Goal: Information Seeking & Learning: Learn about a topic

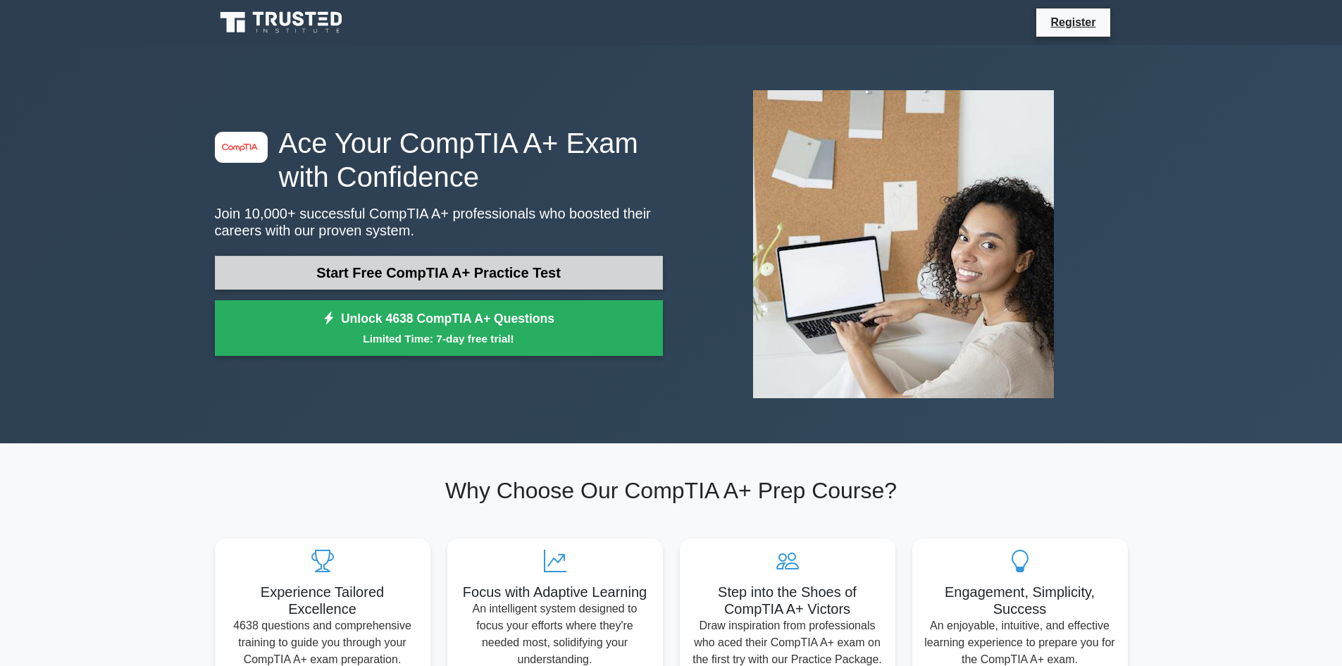
click at [561, 282] on link "Start Free CompTIA A+ Practice Test" at bounding box center [439, 273] width 448 height 34
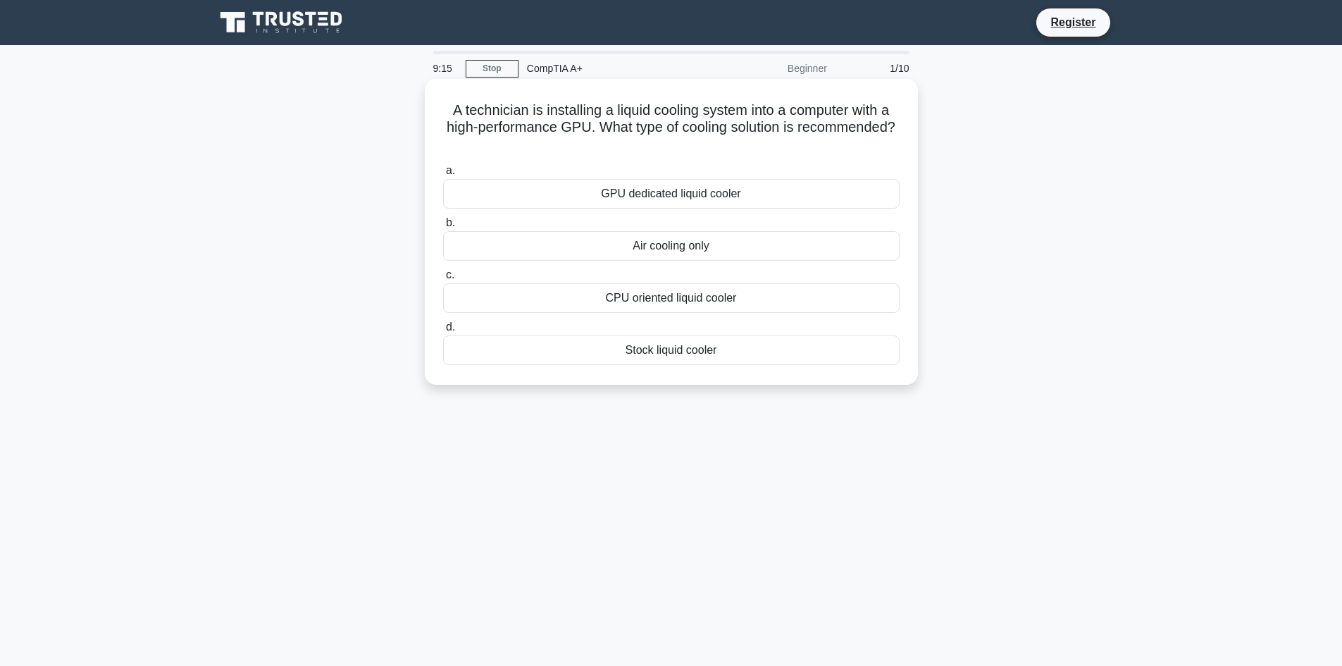
click at [767, 190] on div "GPU dedicated liquid cooler" at bounding box center [671, 194] width 456 height 30
click at [443, 175] on input "a. GPU dedicated liquid cooler" at bounding box center [443, 170] width 0 height 9
click at [760, 237] on div "Details of the resolved hardware conflict" at bounding box center [671, 246] width 456 height 30
click at [443, 228] on input "b. Details of the resolved hardware conflict" at bounding box center [443, 222] width 0 height 9
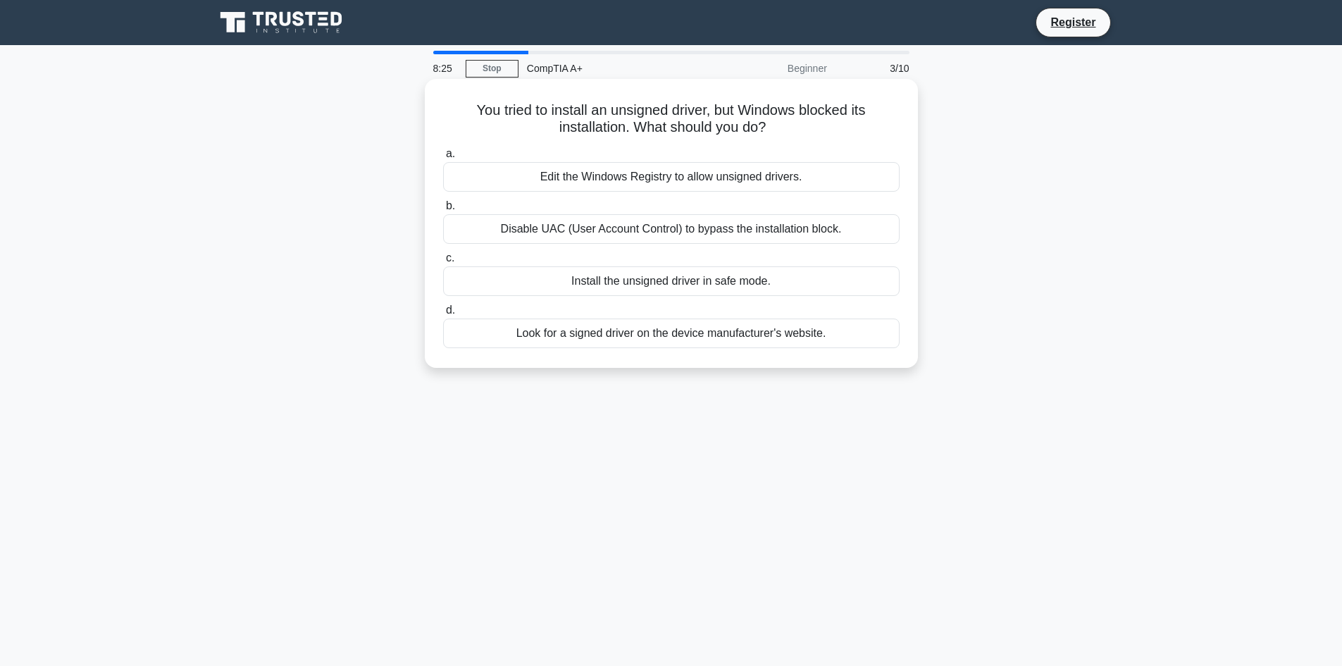
click at [695, 335] on div "Look for a signed driver on the device manufacturer's website." at bounding box center [671, 333] width 456 height 30
click at [443, 315] on input "d. Look for a signed driver on the device manufacturer's website." at bounding box center [443, 310] width 0 height 9
click at [595, 285] on div "To ensure continuous operation if one power component fails" at bounding box center [671, 281] width 456 height 30
click at [443, 263] on input "c. To ensure continuous operation if one power component fails" at bounding box center [443, 258] width 0 height 9
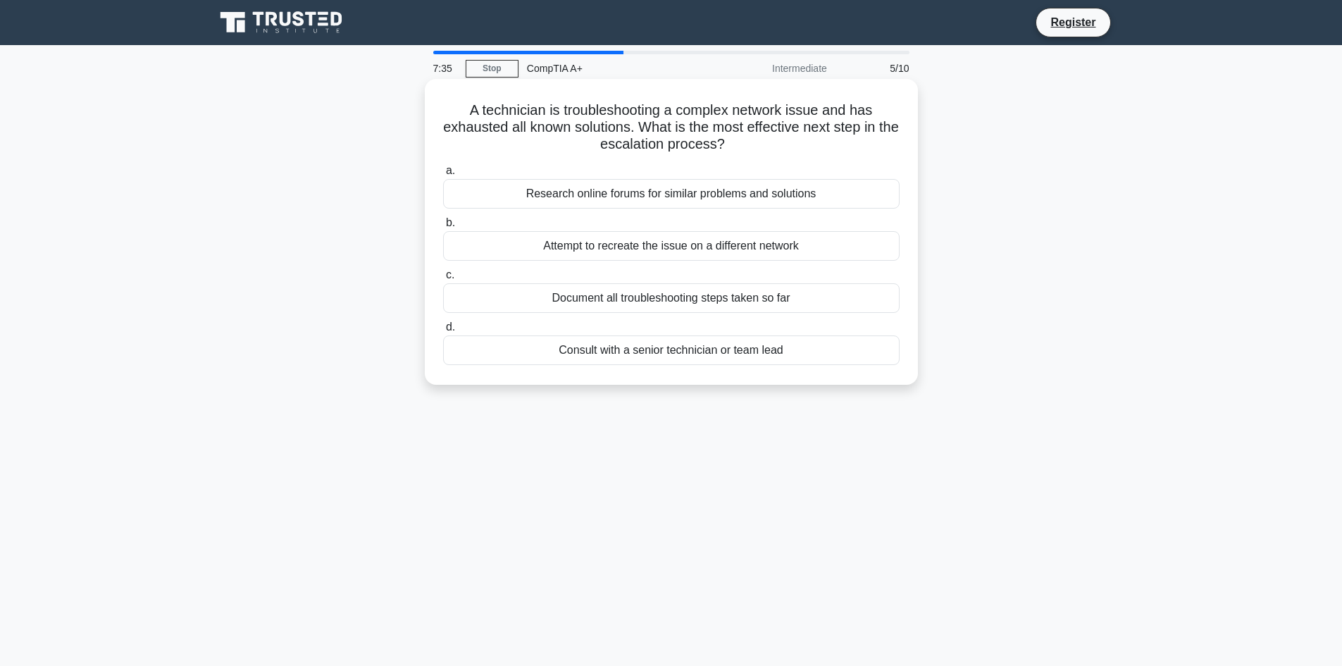
click at [629, 354] on div "Consult with a senior technician or team lead" at bounding box center [671, 350] width 456 height 30
click at [443, 332] on input "d. Consult with a senior technician or team lead" at bounding box center [443, 327] width 0 height 9
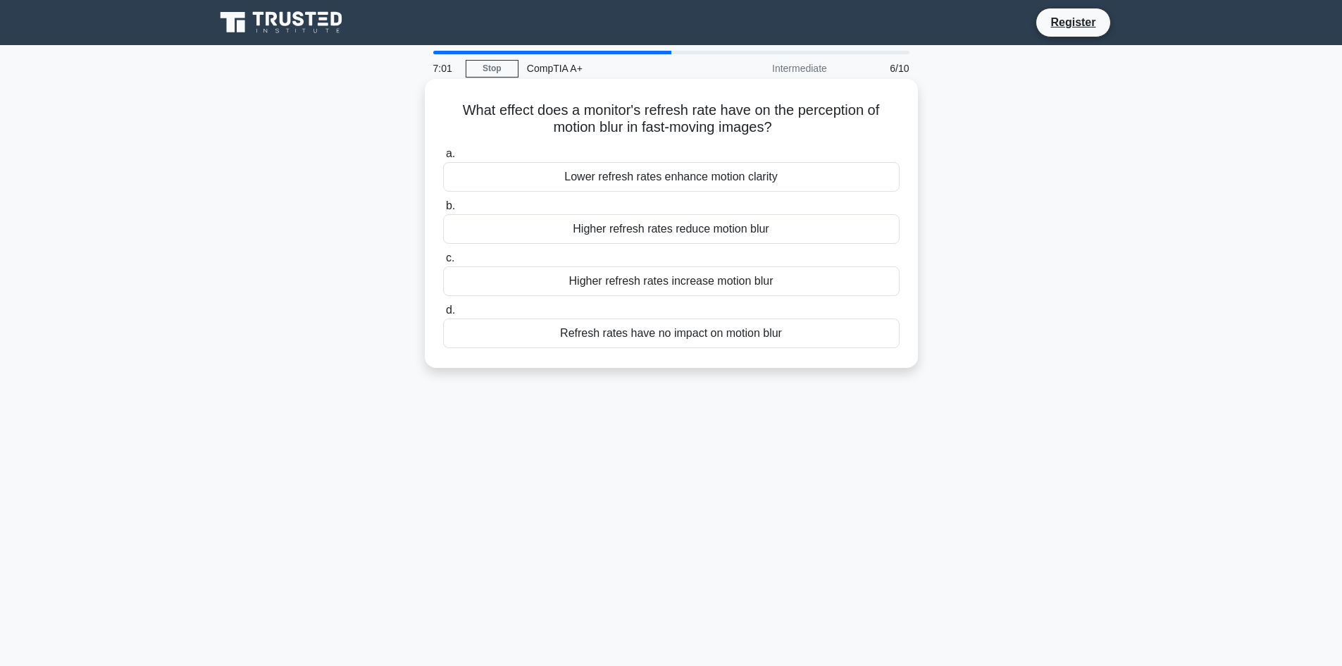
click at [642, 229] on div "Higher refresh rates reduce motion blur" at bounding box center [671, 229] width 456 height 30
click at [443, 211] on input "b. Higher refresh rates reduce motion blur" at bounding box center [443, 205] width 0 height 9
click at [746, 330] on div "Replacing the ribbon cartridge" at bounding box center [671, 333] width 456 height 30
click at [443, 315] on input "d. Replacing the ribbon cartridge" at bounding box center [443, 310] width 0 height 9
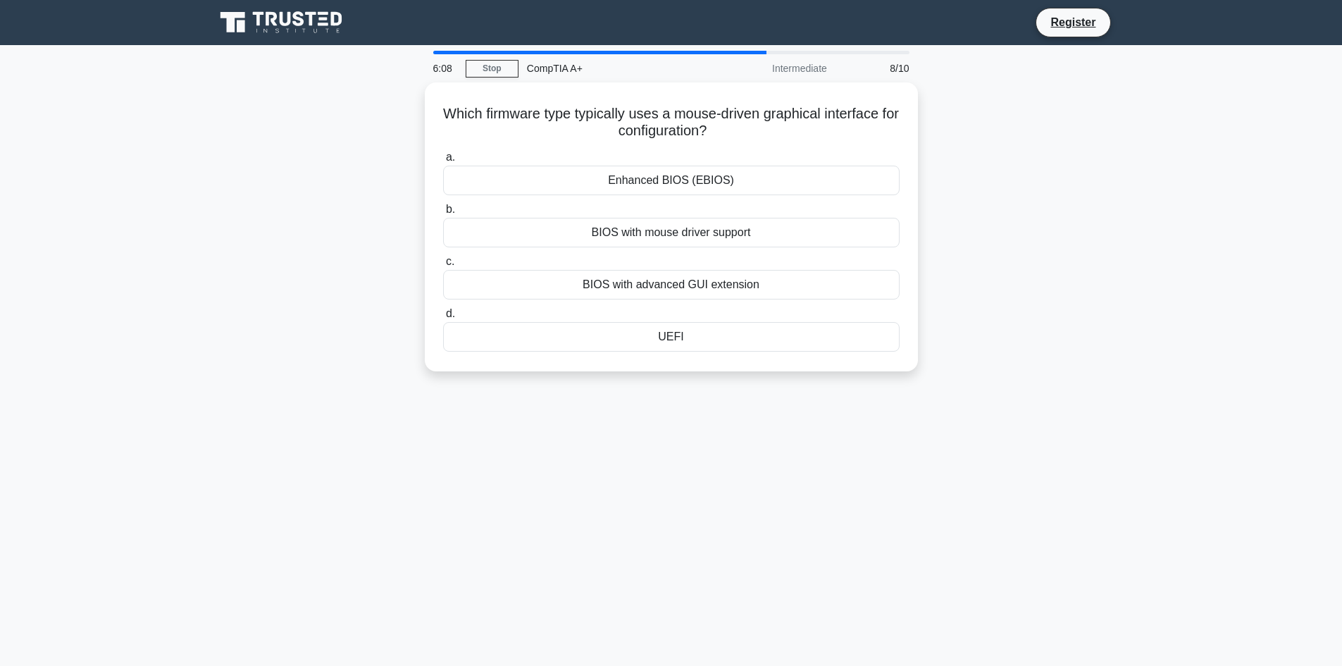
click at [746, 330] on div "UEFI" at bounding box center [671, 337] width 456 height 30
click at [443, 318] on input "d. UEFI" at bounding box center [443, 313] width 0 height 9
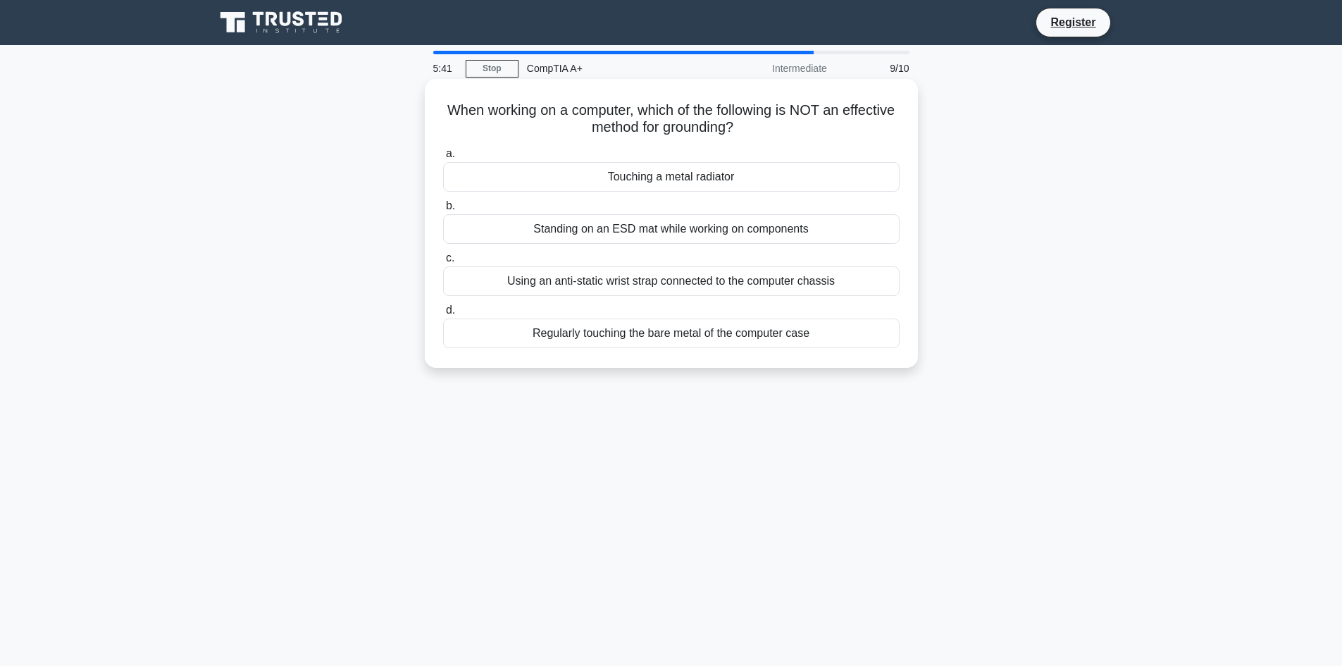
click at [694, 177] on div "Touching a metal radiator" at bounding box center [671, 177] width 456 height 30
click at [443, 158] on input "a. Touching a metal radiator" at bounding box center [443, 153] width 0 height 9
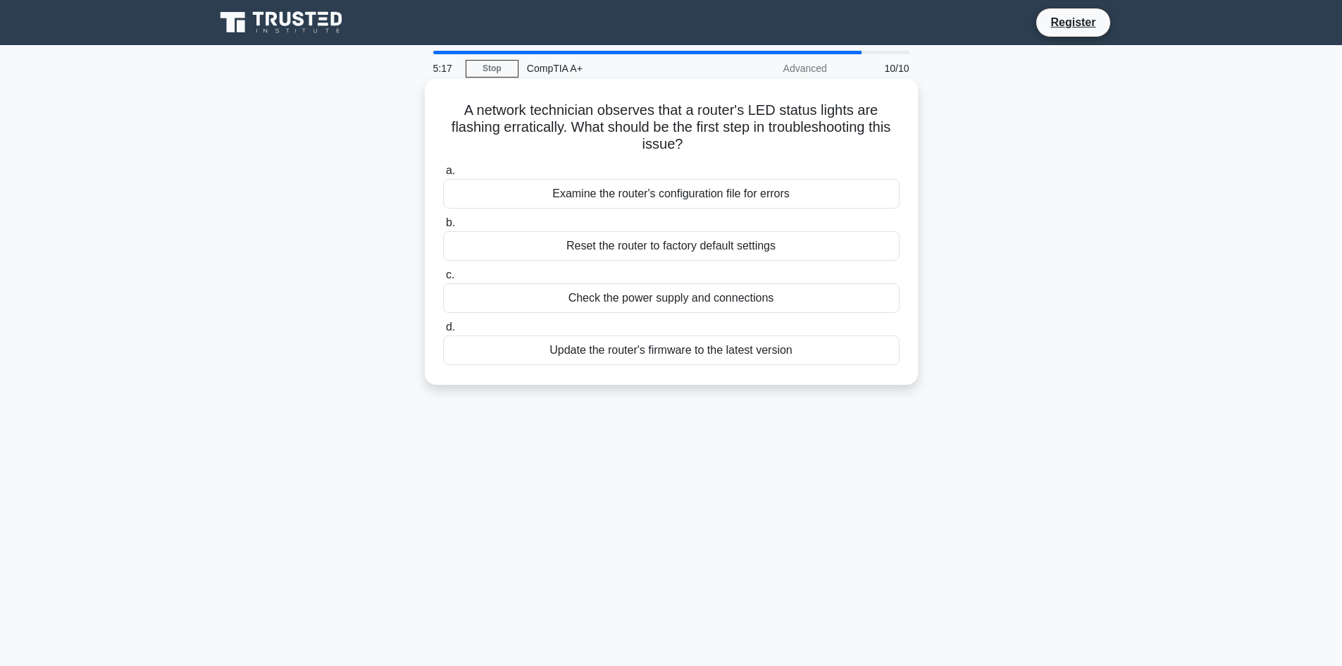
click at [699, 304] on div "Check the power supply and connections" at bounding box center [671, 298] width 456 height 30
click at [443, 280] on input "c. Check the power supply and connections" at bounding box center [443, 274] width 0 height 9
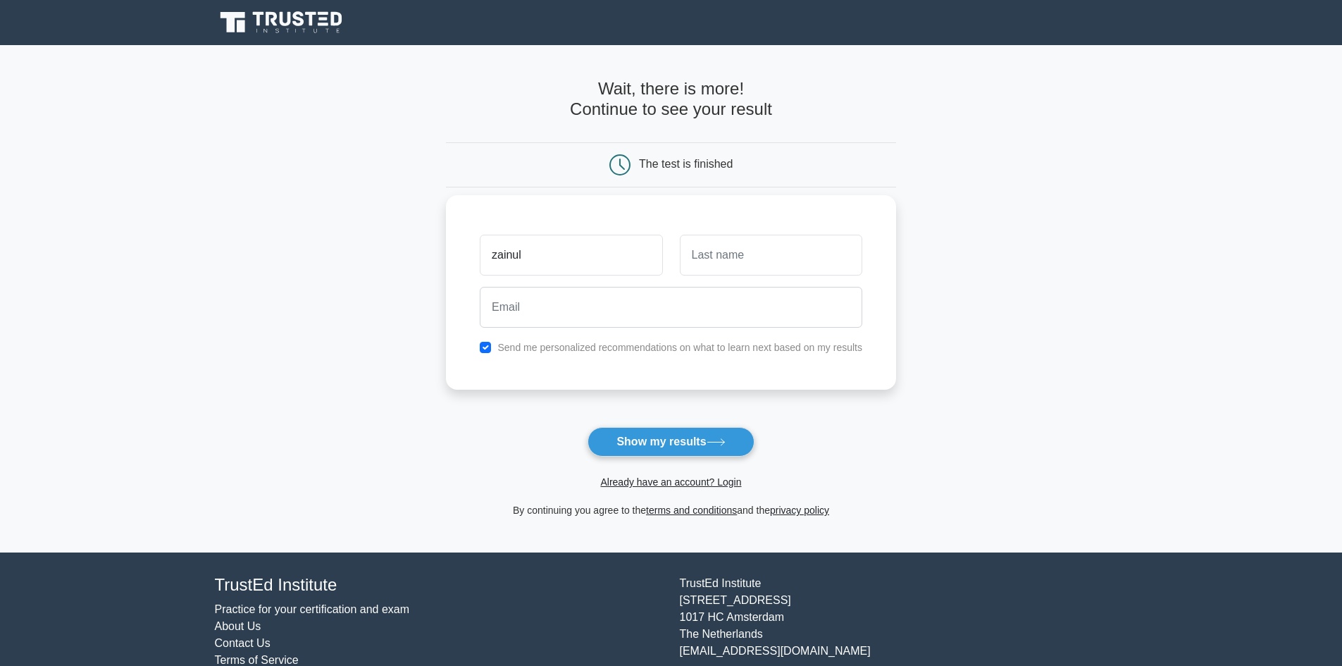
type input "zainul"
click at [794, 268] on input "text" at bounding box center [771, 255] width 182 height 41
type input "ARIFFIN"
click at [698, 307] on input "email" at bounding box center [671, 307] width 382 height 41
type input "johanazmi44@gmail.com"
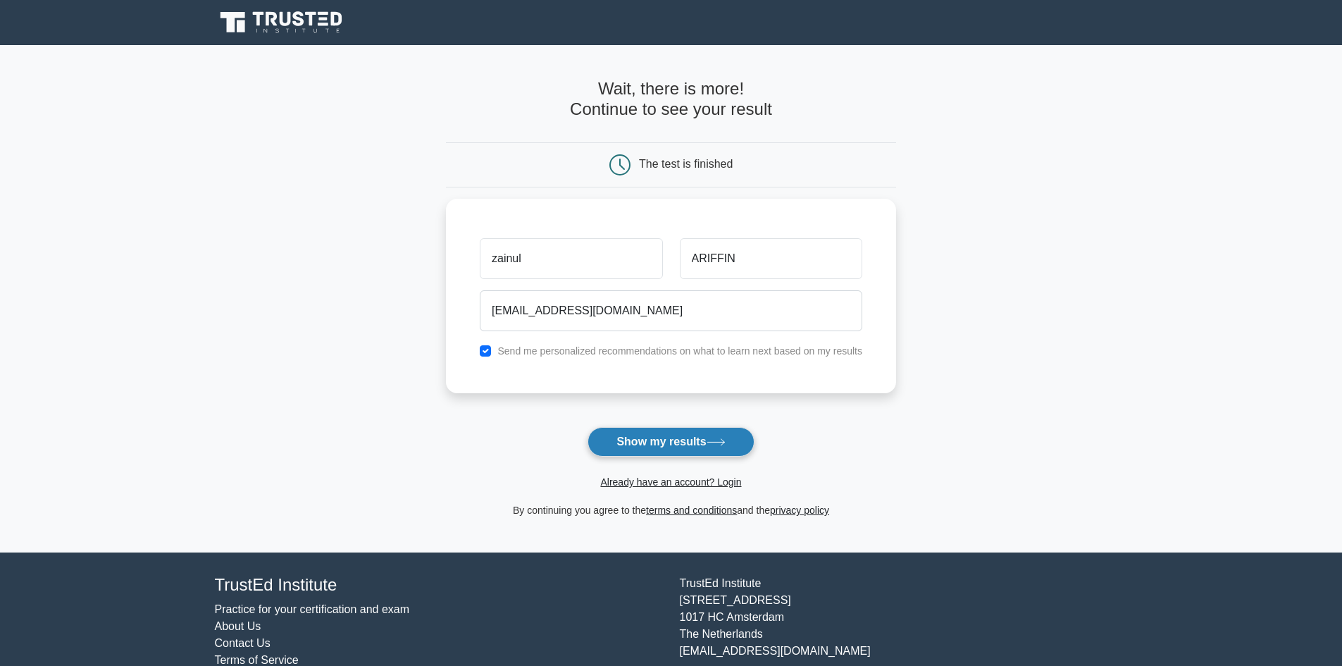
click at [669, 447] on button "Show my results" at bounding box center [670, 442] width 166 height 30
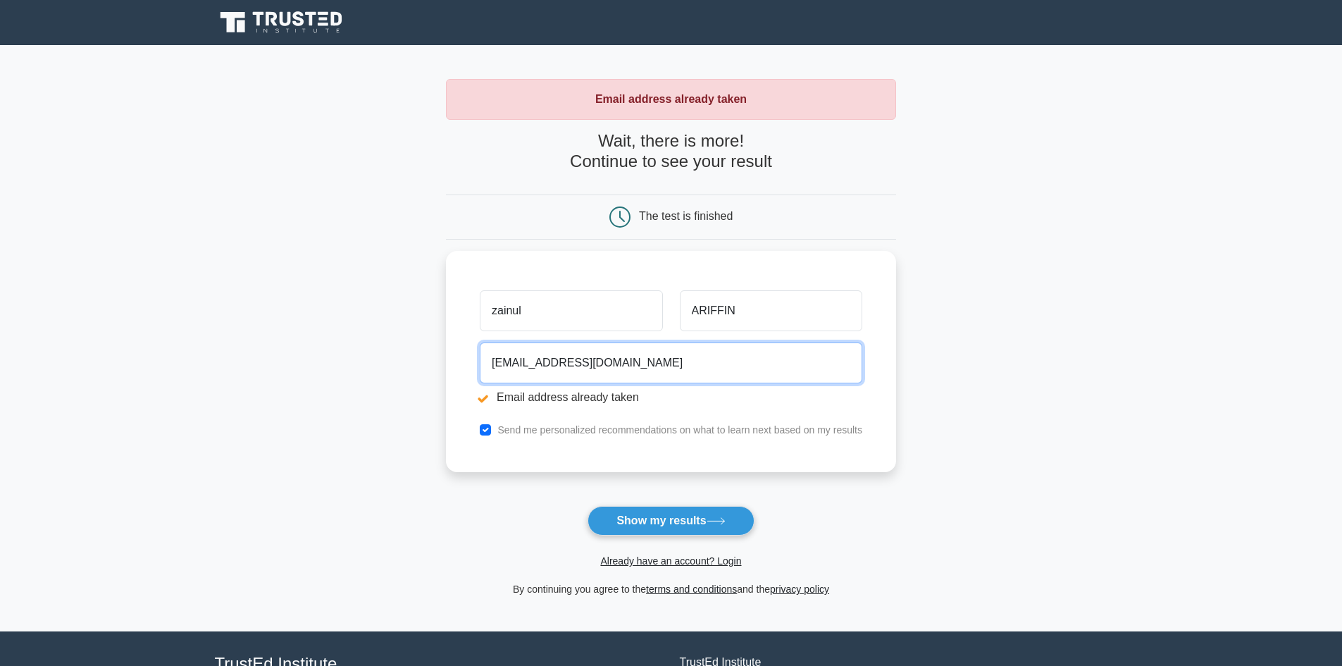
drag, startPoint x: 640, startPoint y: 366, endPoint x: 390, endPoint y: 386, distance: 250.8
click at [390, 386] on main "Email address already taken Wait, there is more! Continue to see your result Th…" at bounding box center [671, 338] width 1342 height 586
type input "zainul3947@gmail.com"
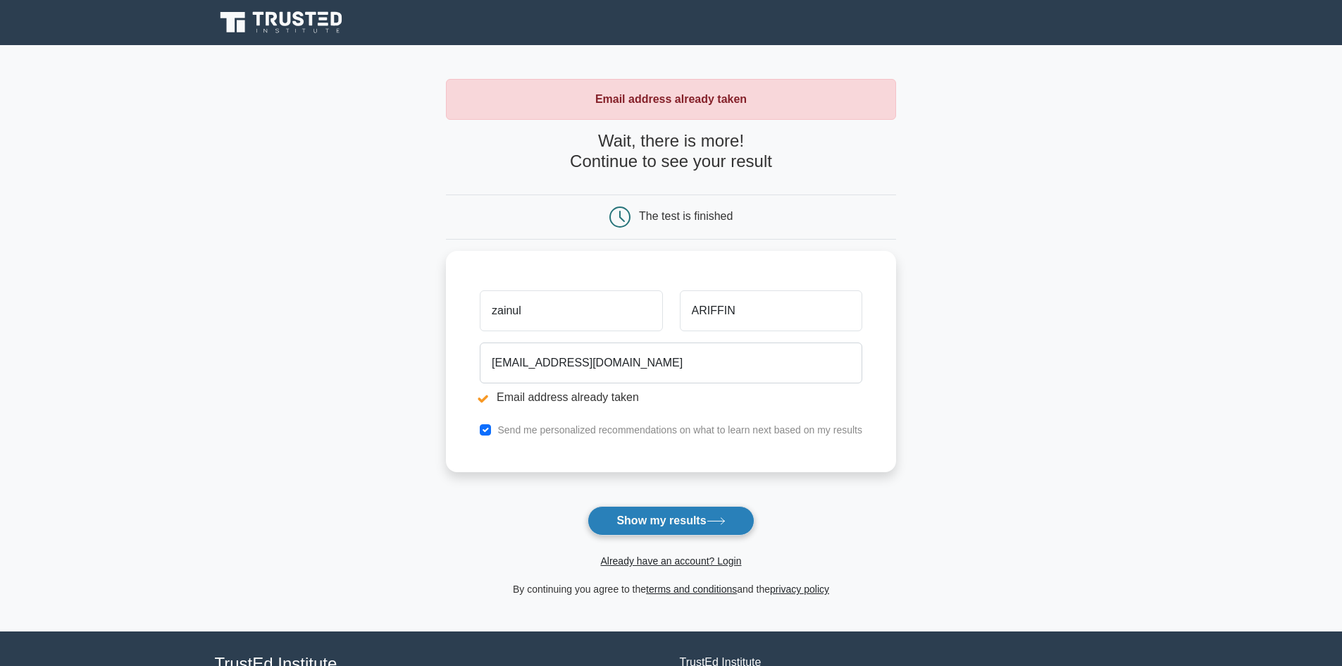
click at [674, 527] on button "Show my results" at bounding box center [670, 521] width 166 height 30
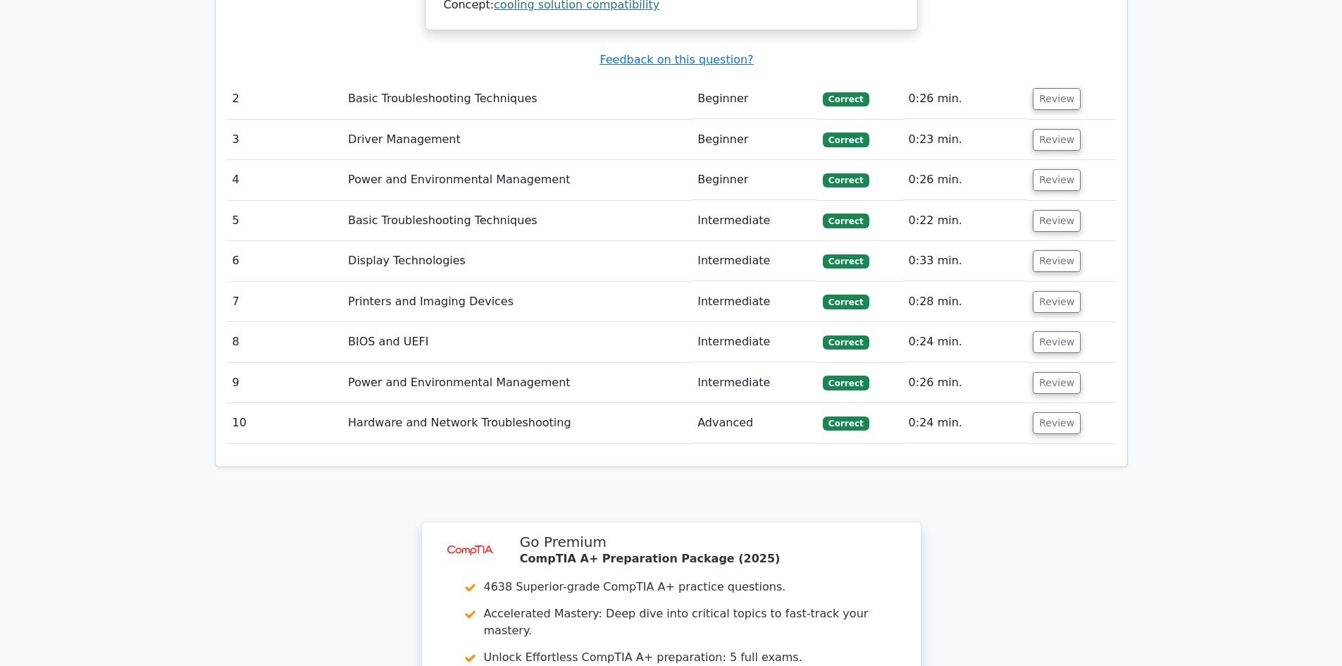
scroll to position [1691, 0]
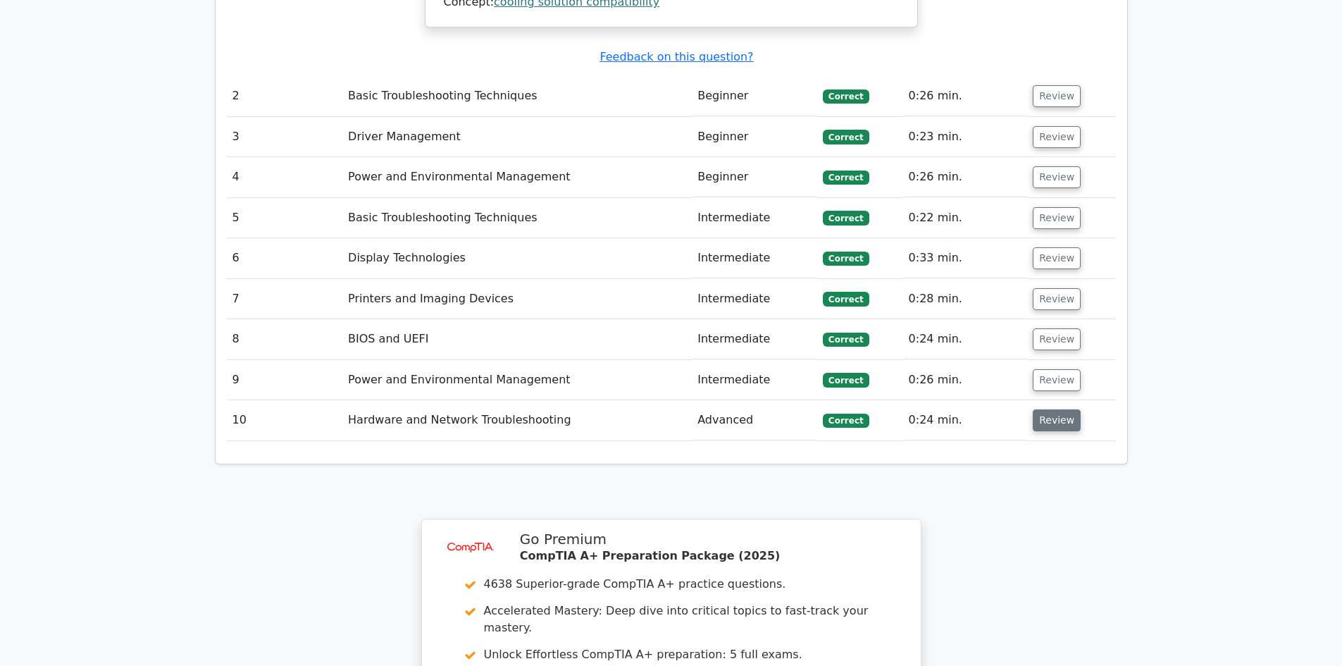
click at [1059, 409] on button "Review" at bounding box center [1057, 420] width 48 height 22
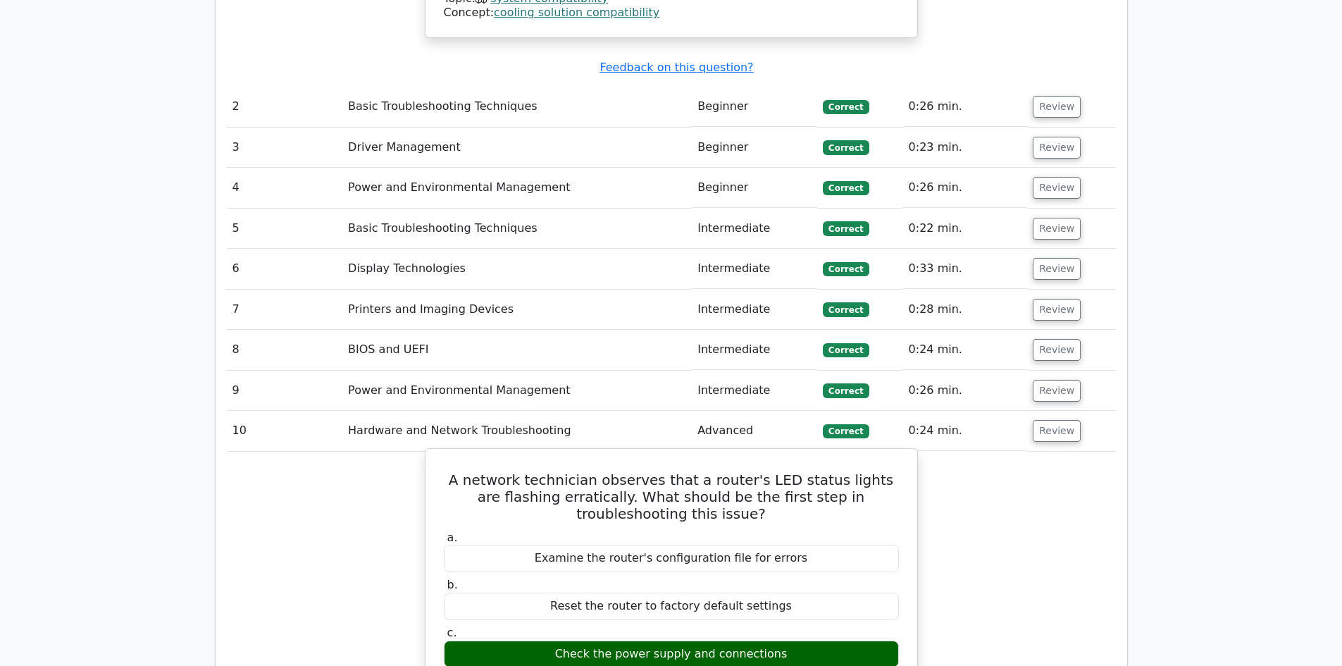
scroll to position [1620, 0]
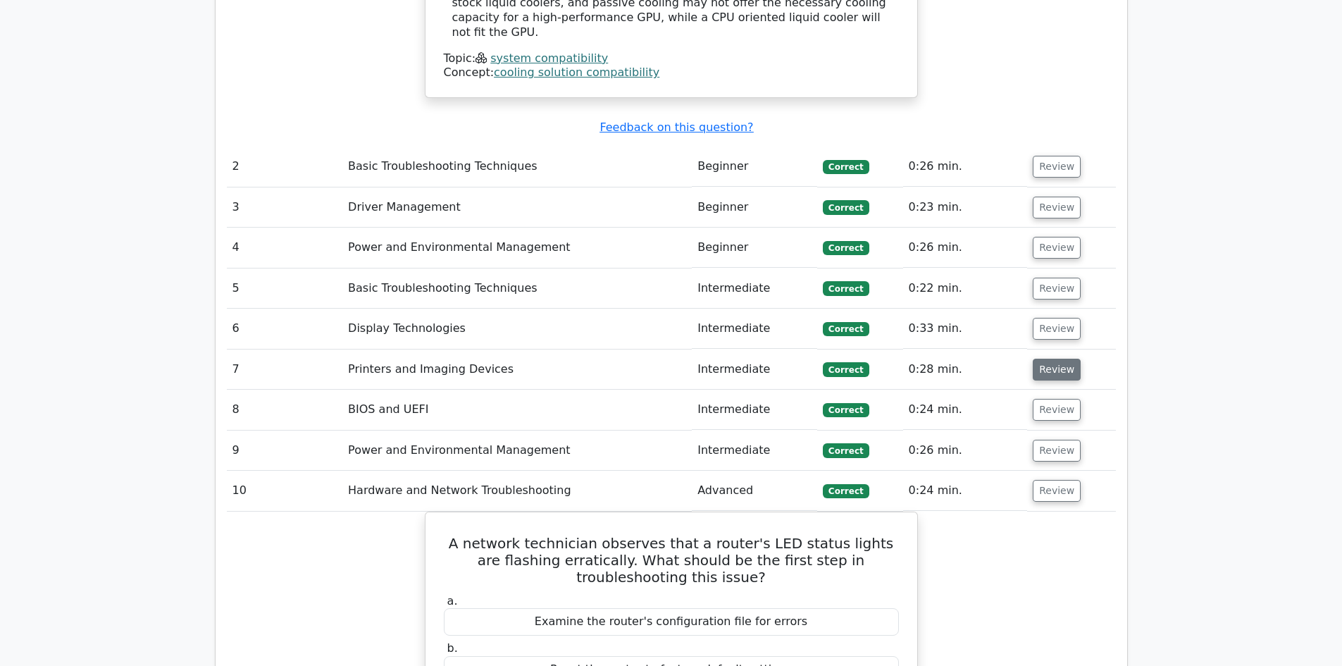
click at [1065, 359] on button "Review" at bounding box center [1057, 370] width 48 height 22
